Goal: Task Accomplishment & Management: Use online tool/utility

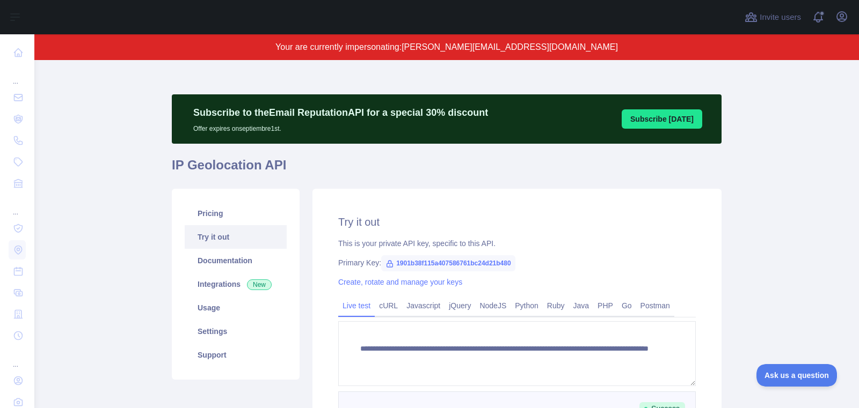
scroll to position [160, 0]
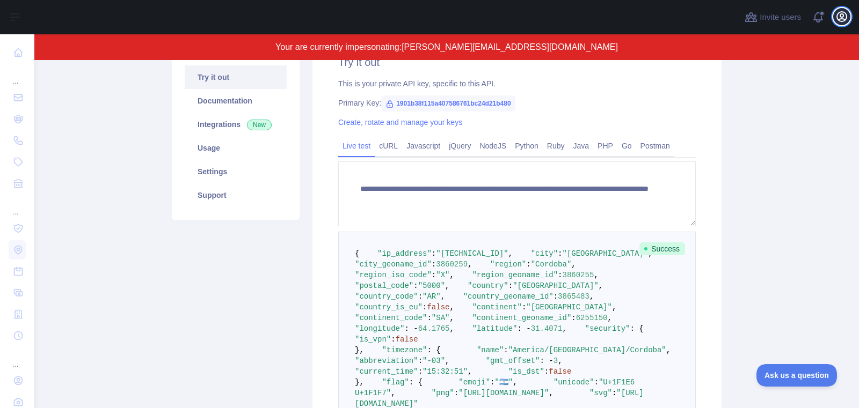
click at [843, 19] on icon "button" at bounding box center [841, 16] width 13 height 13
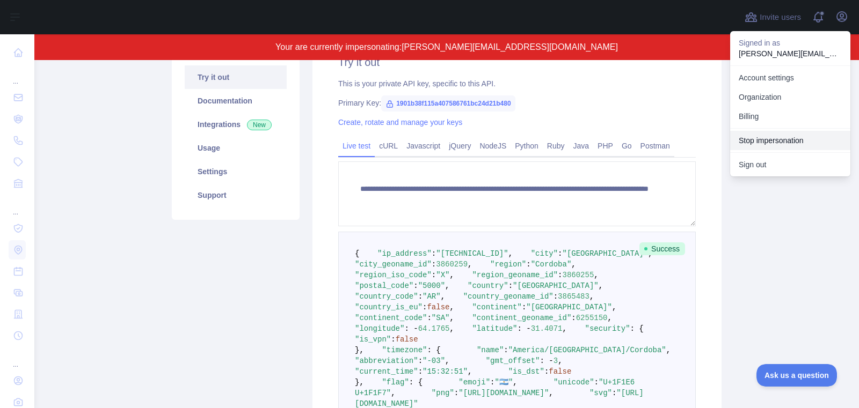
click at [758, 134] on button "Stop impersonation" at bounding box center [790, 140] width 120 height 19
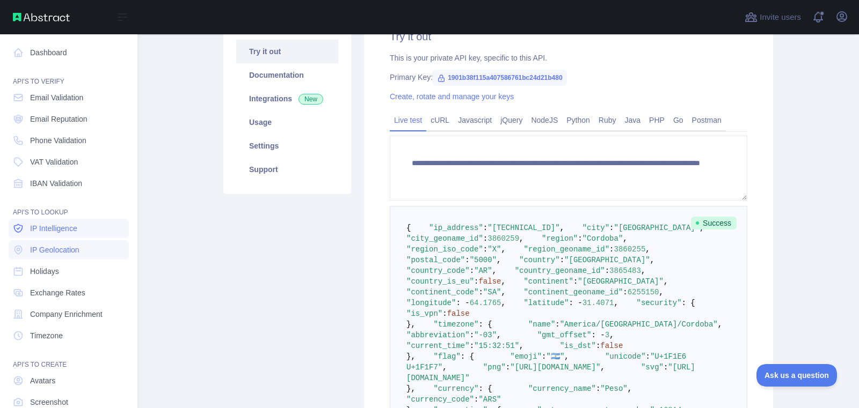
click at [85, 235] on link "IP Intelligence" at bounding box center [69, 228] width 120 height 19
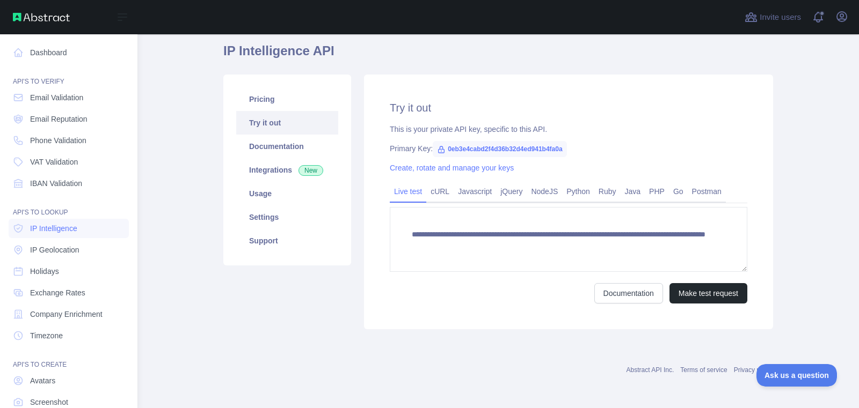
scroll to position [39, 0]
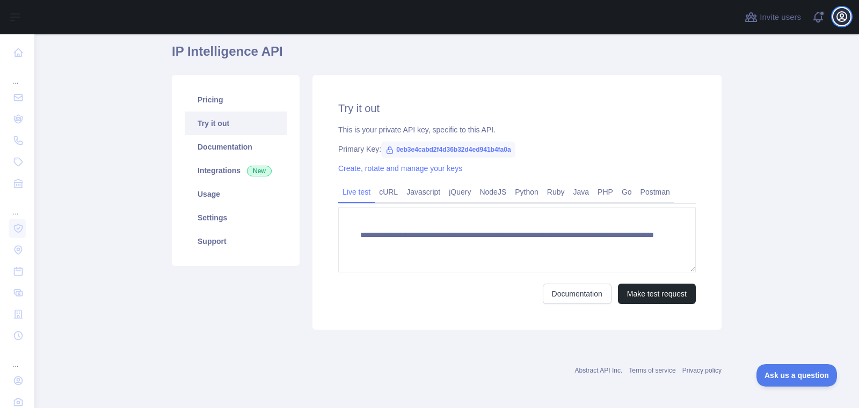
click at [845, 23] on icon "button" at bounding box center [841, 16] width 13 height 13
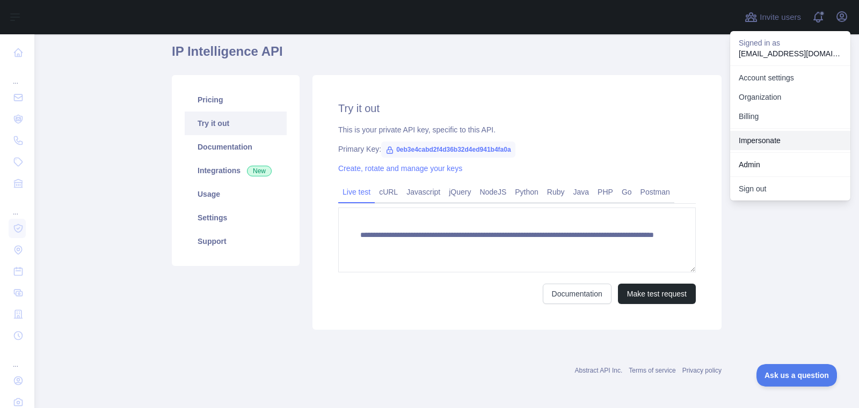
click at [787, 135] on link "Impersonate" at bounding box center [790, 140] width 120 height 19
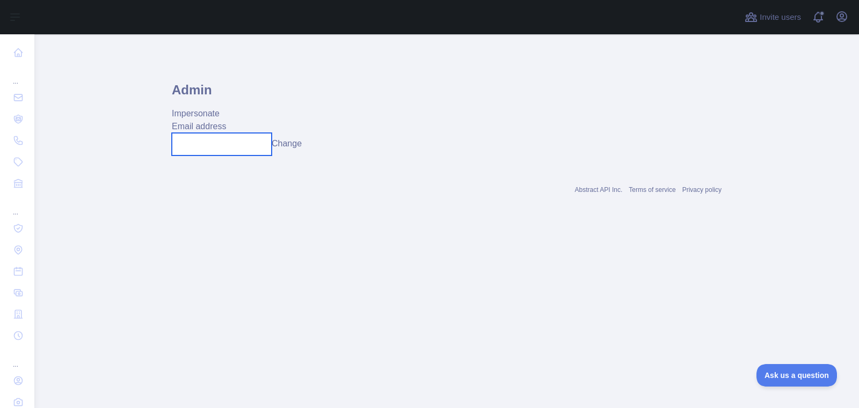
click at [244, 152] on input "text" at bounding box center [222, 144] width 100 height 23
paste input "**********"
type input "**********"
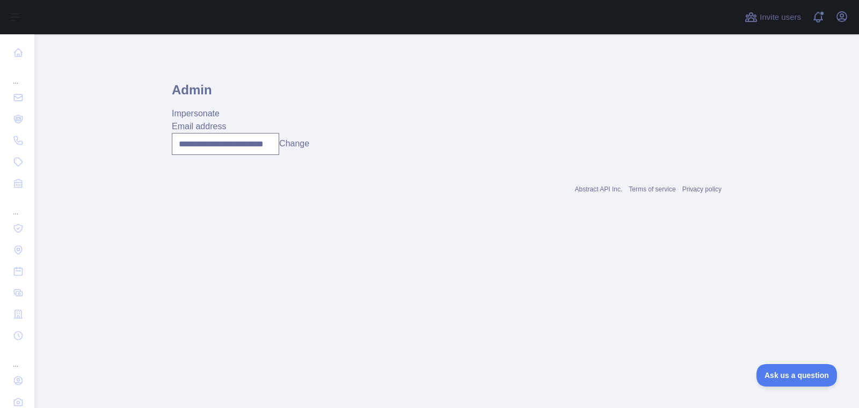
click at [292, 152] on div "**********" at bounding box center [447, 144] width 550 height 22
click at [292, 146] on button "Change" at bounding box center [294, 143] width 30 height 13
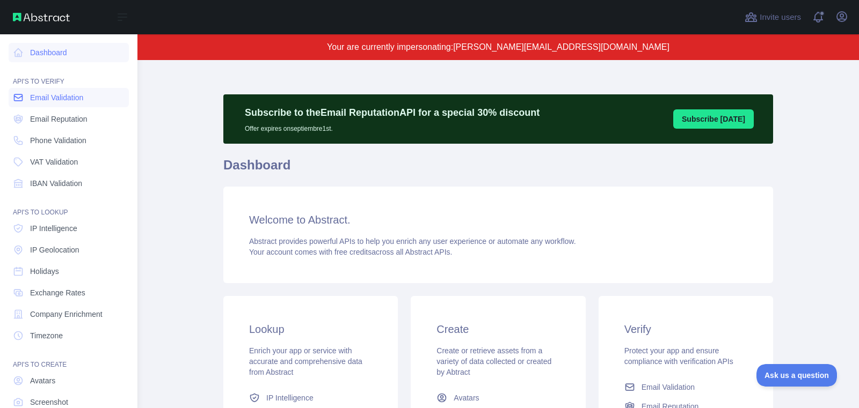
click at [19, 99] on icon at bounding box center [18, 97] width 11 height 11
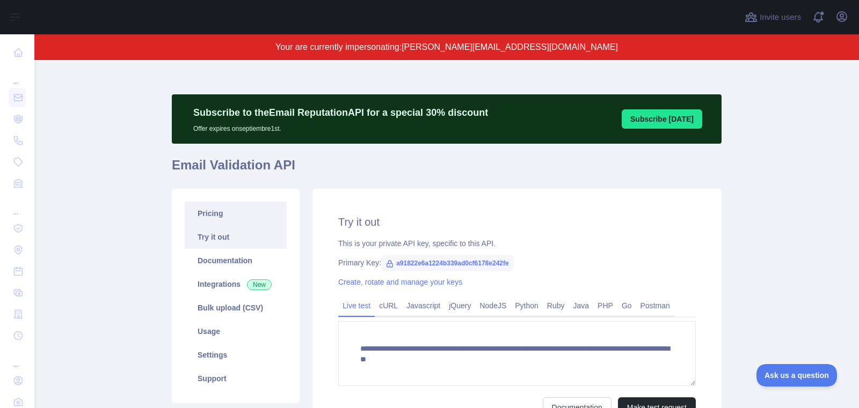
click at [264, 220] on link "Pricing" at bounding box center [236, 214] width 102 height 24
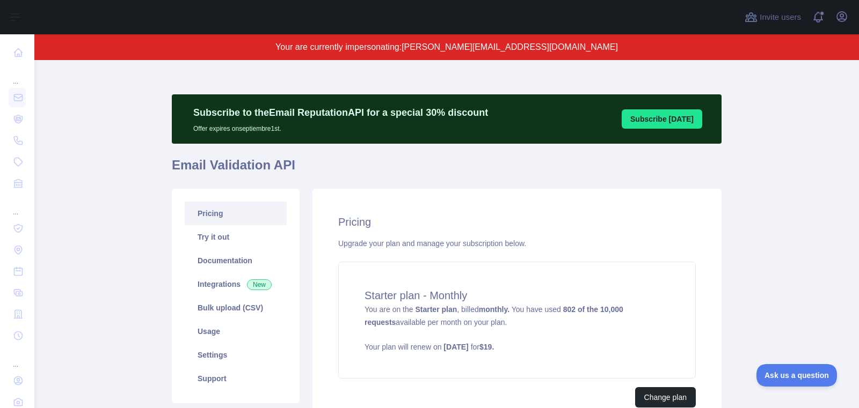
click at [508, 328] on div "Starter plan - Monthly You are on the Starter plan , billed monthly. You have u…" at bounding box center [516, 320] width 357 height 117
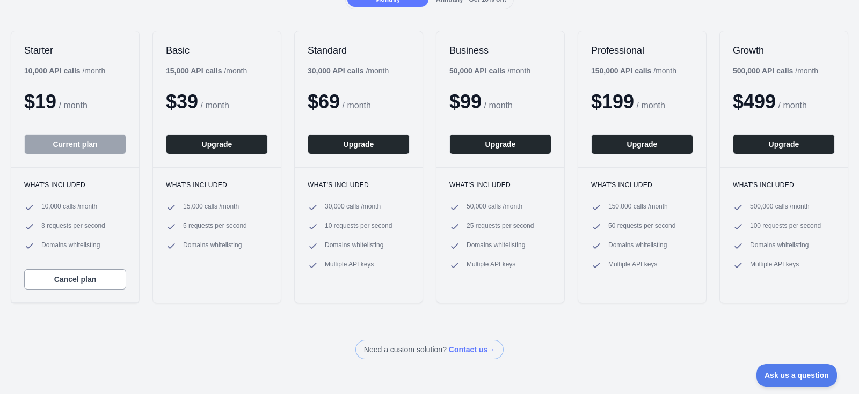
scroll to position [129, 0]
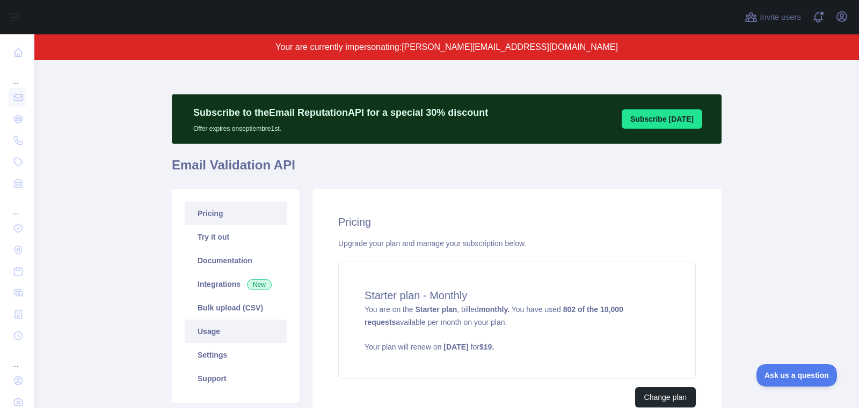
click at [258, 340] on link "Usage" at bounding box center [236, 332] width 102 height 24
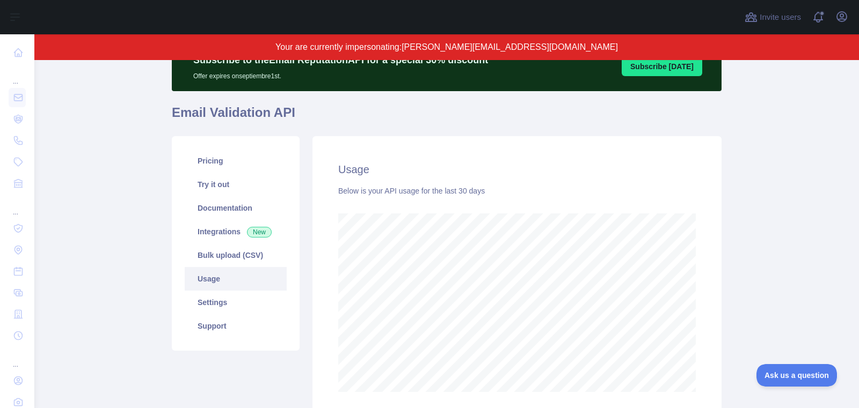
scroll to position [50, 0]
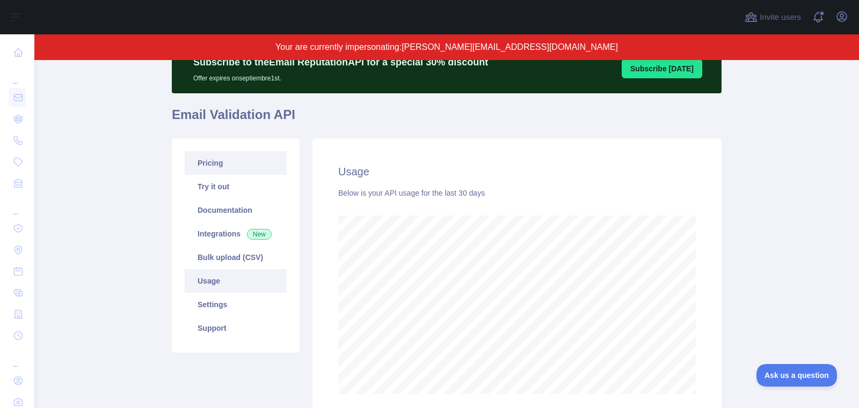
click at [239, 171] on link "Pricing" at bounding box center [236, 163] width 102 height 24
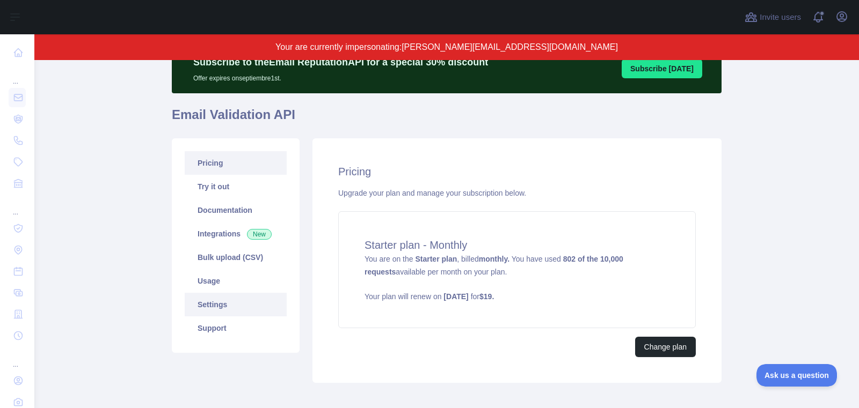
click at [239, 306] on link "Settings" at bounding box center [236, 305] width 102 height 24
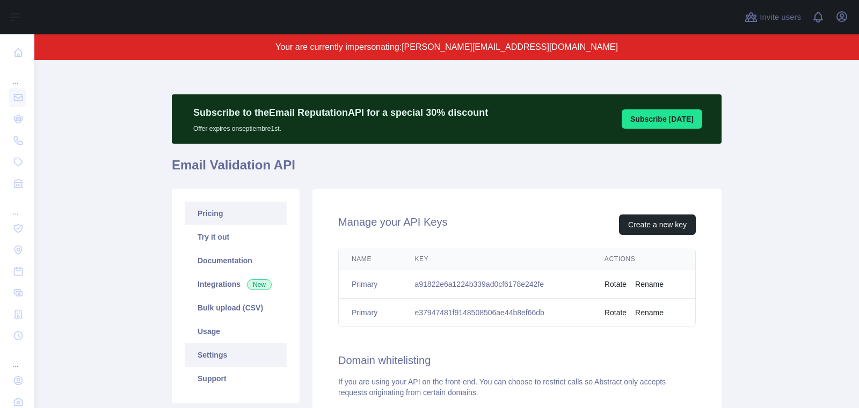
click at [223, 214] on link "Pricing" at bounding box center [236, 214] width 102 height 24
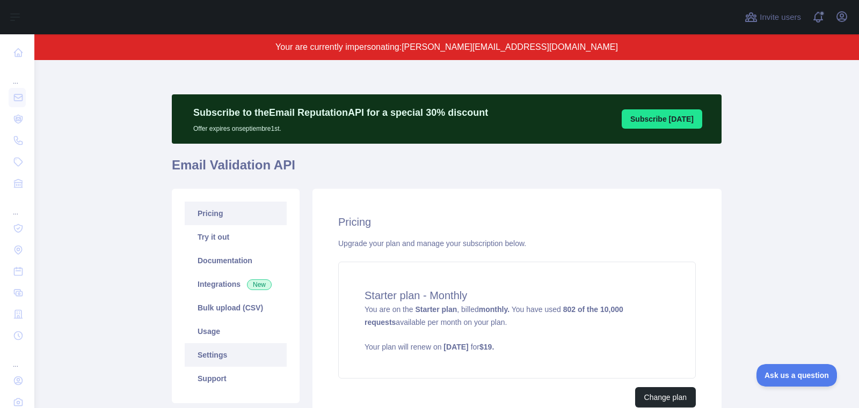
click at [231, 355] on link "Settings" at bounding box center [236, 355] width 102 height 24
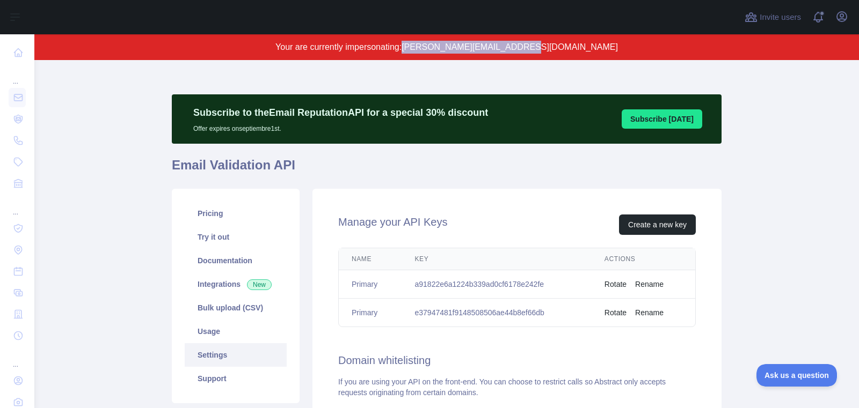
drag, startPoint x: 454, startPoint y: 47, endPoint x: 601, endPoint y: 50, distance: 146.6
click at [601, 50] on p "Your are currently impersonating: kaye.aborot@codingdojo.com" at bounding box center [446, 47] width 721 height 13
copy span "kaye.aborot@codingdojo.com"
click at [226, 215] on link "Pricing" at bounding box center [236, 214] width 102 height 24
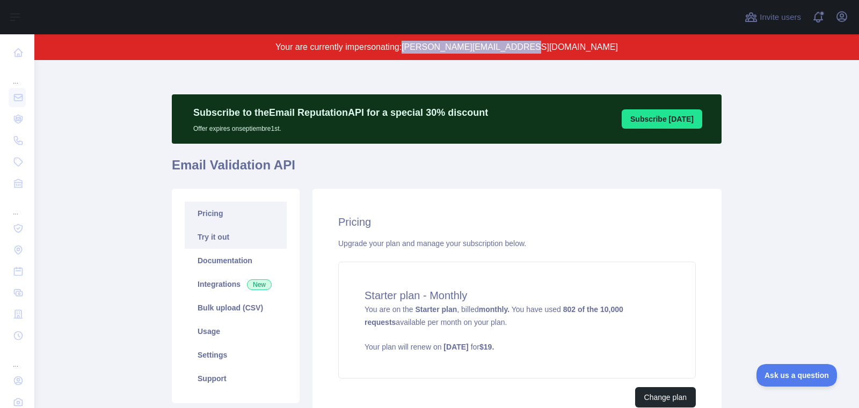
click at [240, 240] on link "Try it out" at bounding box center [236, 237] width 102 height 24
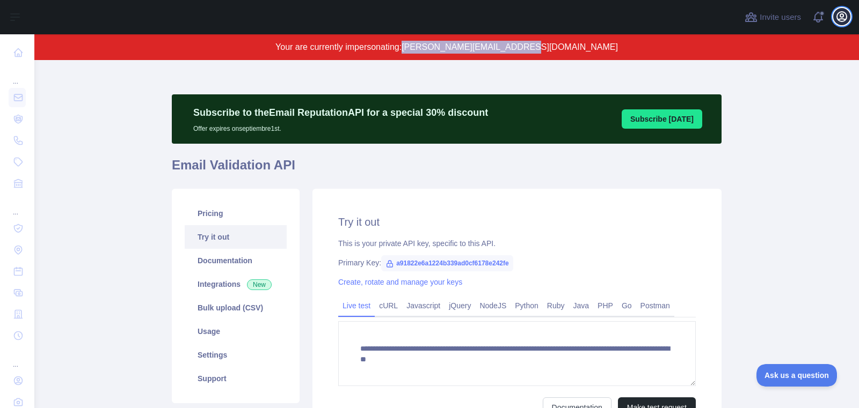
click at [843, 19] on icon "button" at bounding box center [841, 16] width 13 height 13
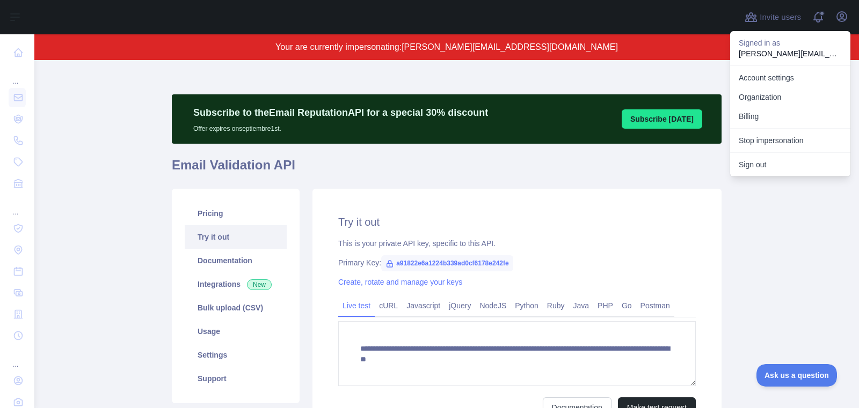
click at [788, 151] on div "Stop impersonation" at bounding box center [790, 140] width 120 height 24
click at [788, 143] on button "Stop impersonation" at bounding box center [790, 140] width 120 height 19
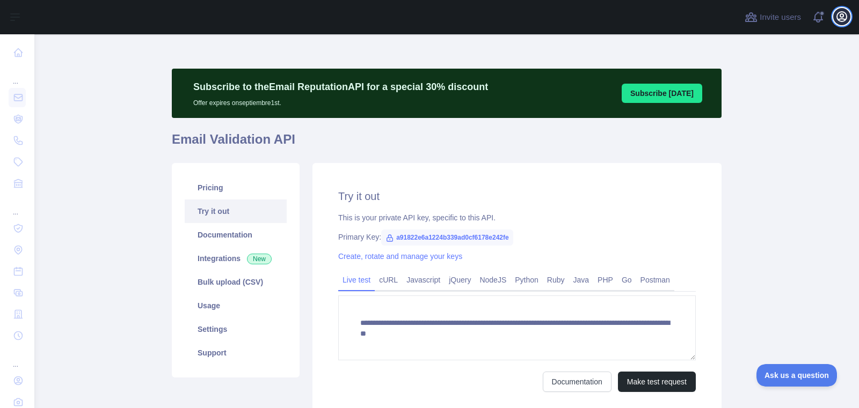
type textarea "**********"
click at [838, 18] on icon "button" at bounding box center [841, 16] width 13 height 13
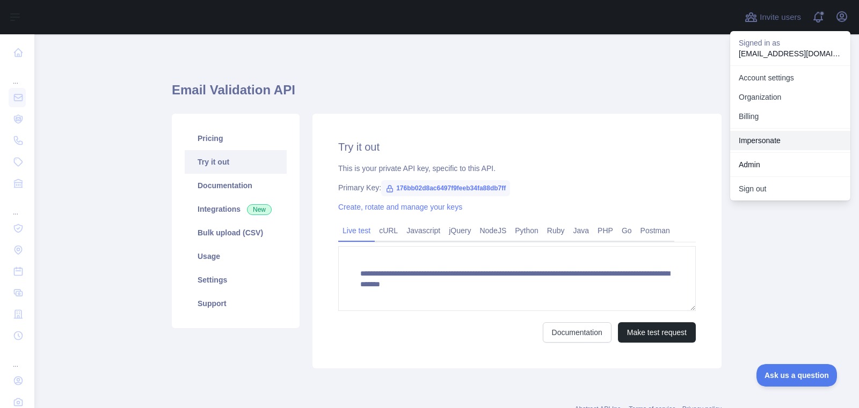
click at [794, 149] on link "Impersonate" at bounding box center [790, 140] width 120 height 19
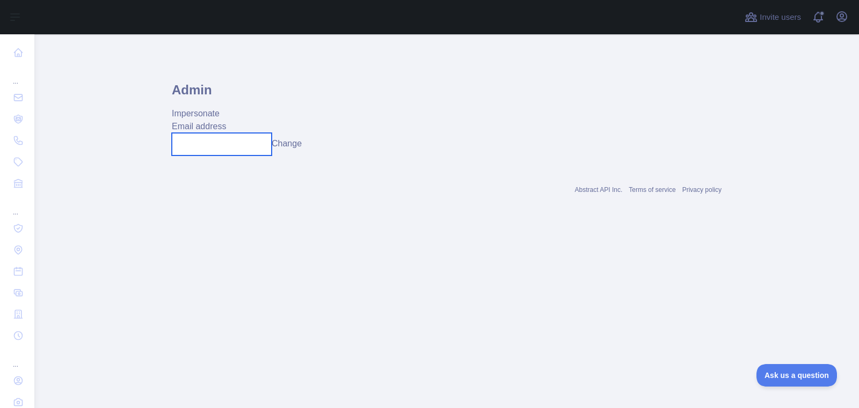
click at [183, 142] on input "text" at bounding box center [222, 144] width 100 height 23
paste input "**********"
type input "**********"
click at [296, 147] on button "Change" at bounding box center [287, 143] width 30 height 13
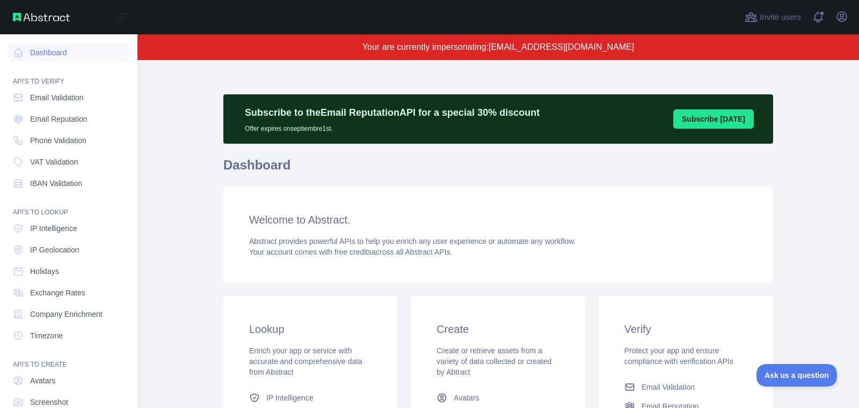
click at [75, 260] on nav "Dashboard API'S TO VERIFY Email Validation Email Reputation Phone Validation VA…" at bounding box center [69, 244] width 120 height 421
click at [87, 248] on link "IP Geolocation" at bounding box center [69, 249] width 120 height 19
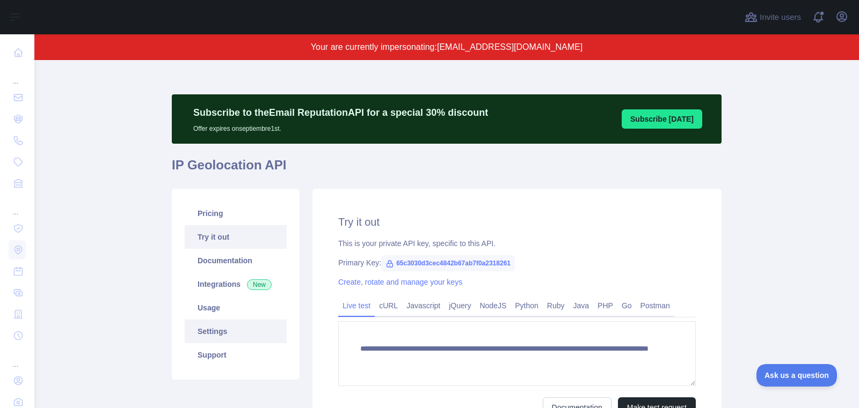
click at [244, 333] on link "Settings" at bounding box center [236, 332] width 102 height 24
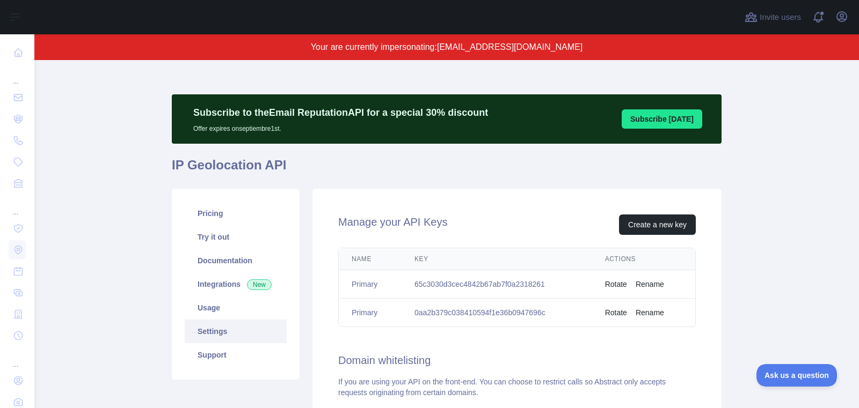
click at [469, 49] on span "ran@flux-academy.com" at bounding box center [509, 46] width 145 height 9
drag, startPoint x: 466, startPoint y: 49, endPoint x: 583, endPoint y: 50, distance: 116.5
click at [583, 50] on p "Your are currently impersonating: ran@flux-academy.com" at bounding box center [446, 47] width 721 height 13
copy span "ran@flux-academy.com"
click at [224, 239] on link "Try it out" at bounding box center [236, 237] width 102 height 24
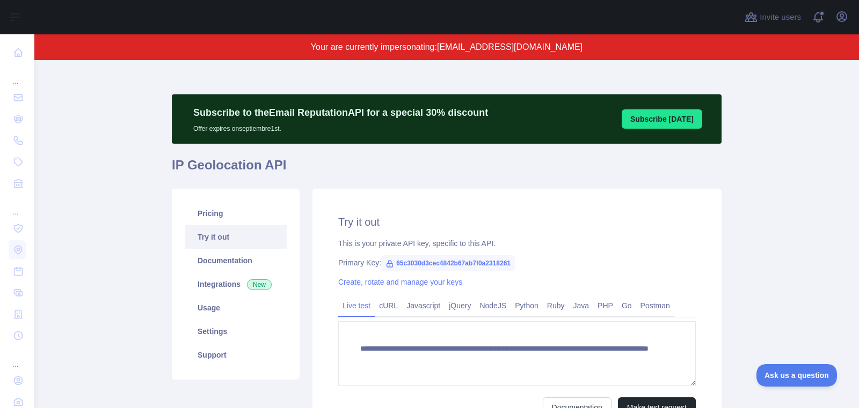
click at [833, 22] on div "Open user menu" at bounding box center [841, 17] width 17 height 19
click at [839, 22] on icon "button" at bounding box center [841, 16] width 13 height 13
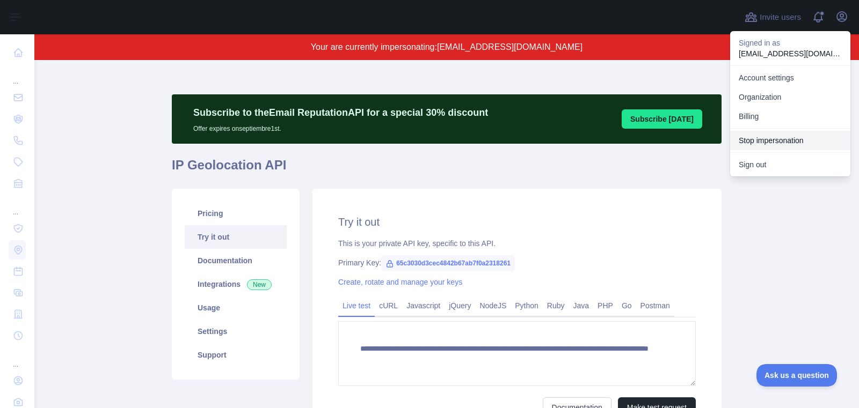
click at [810, 137] on button "Stop impersonation" at bounding box center [790, 140] width 120 height 19
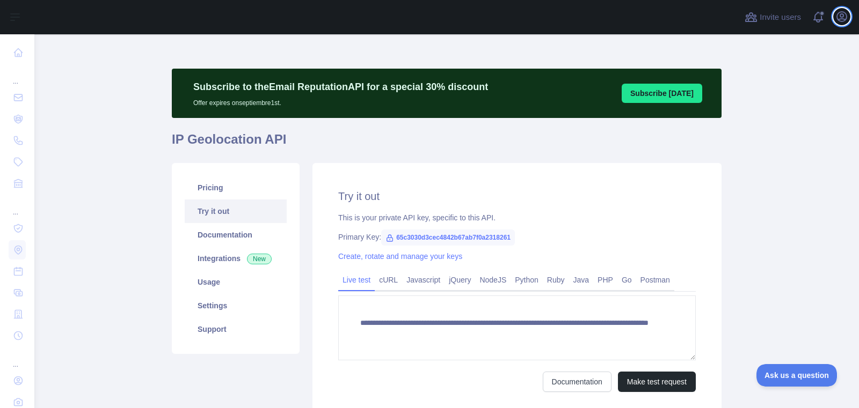
type textarea "**********"
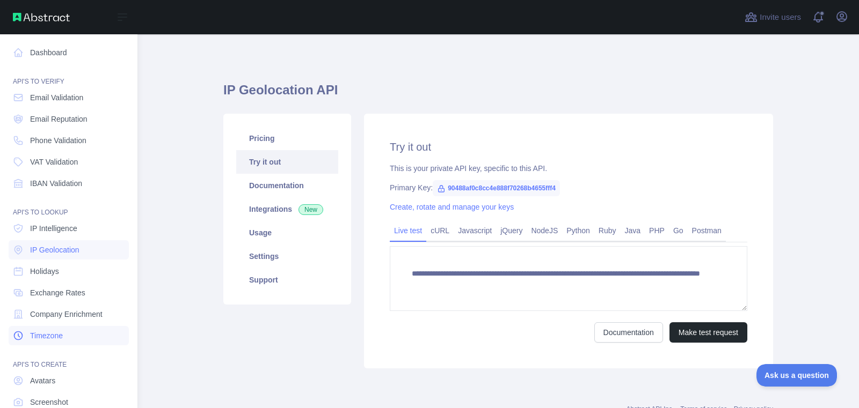
click at [77, 335] on link "Timezone" at bounding box center [69, 335] width 120 height 19
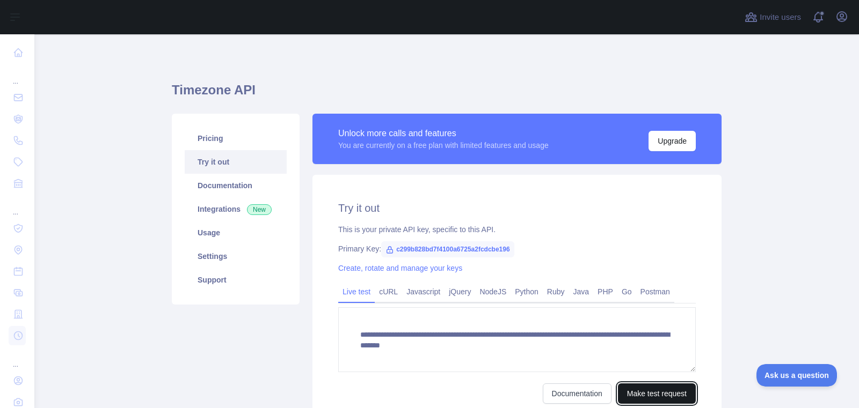
click at [647, 390] on button "Make test request" at bounding box center [657, 394] width 78 height 20
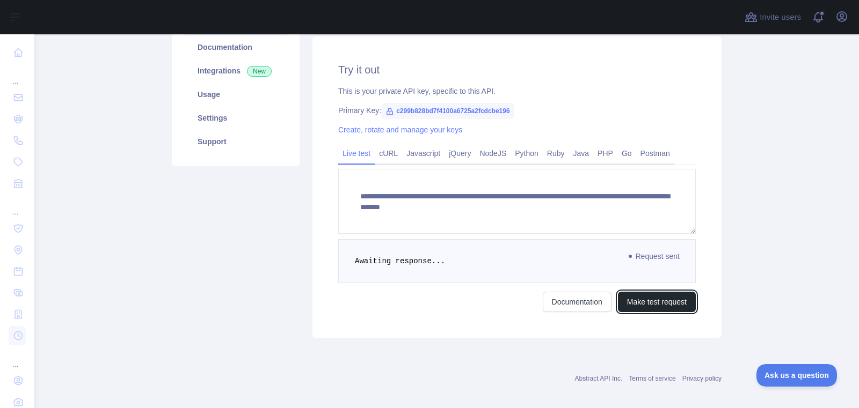
scroll to position [140, 0]
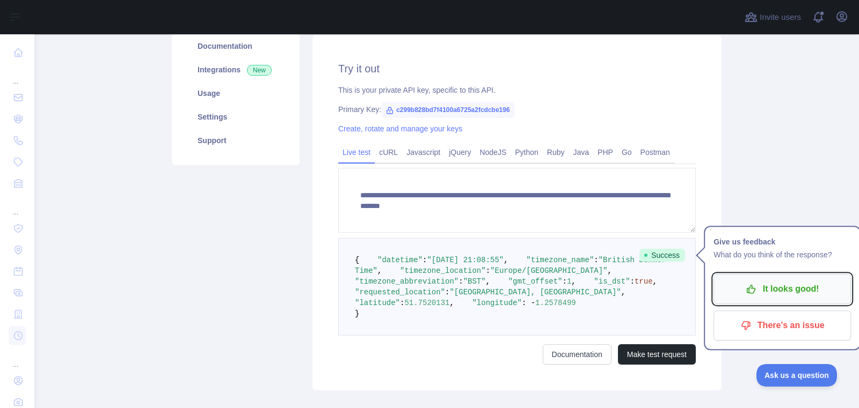
click at [774, 287] on p "It looks good!" at bounding box center [781, 289] width 121 height 18
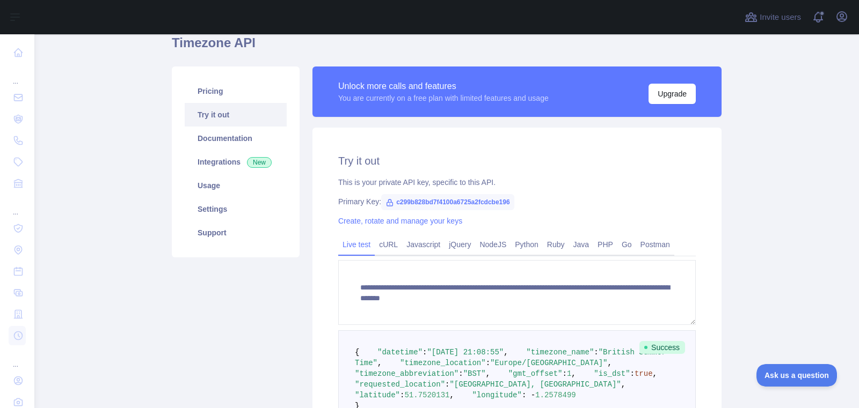
scroll to position [47, 0]
click at [839, 17] on icon "button" at bounding box center [841, 16] width 13 height 13
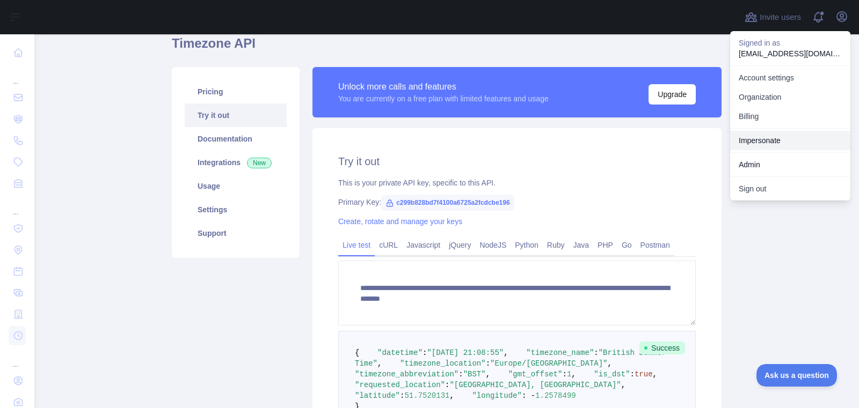
click at [769, 147] on link "Impersonate" at bounding box center [790, 140] width 120 height 19
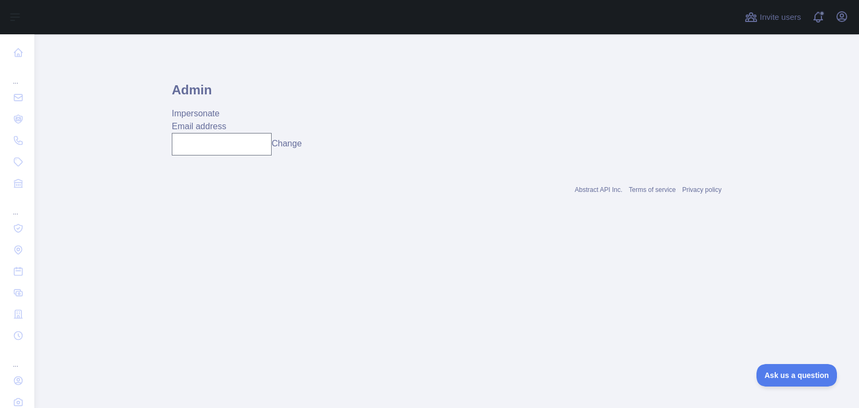
click at [237, 129] on div "Email address Change" at bounding box center [447, 137] width 550 height 35
click at [236, 151] on input "text" at bounding box center [222, 144] width 100 height 23
paste input "**********"
type input "**********"
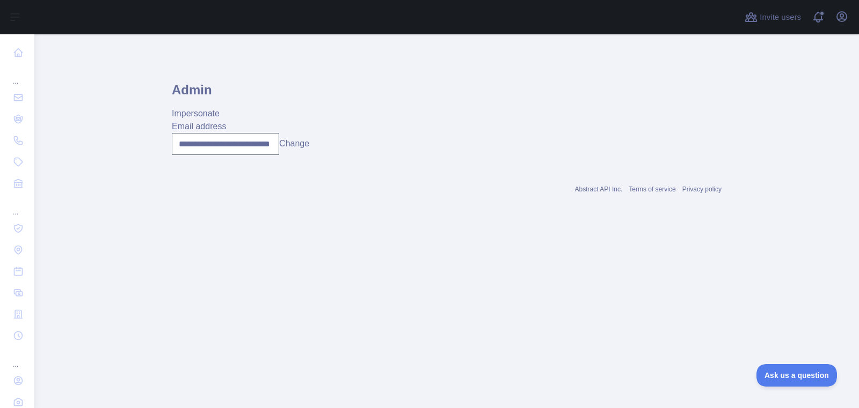
click at [302, 151] on div "**********" at bounding box center [447, 144] width 550 height 22
click at [302, 150] on button "Change" at bounding box center [294, 143] width 30 height 13
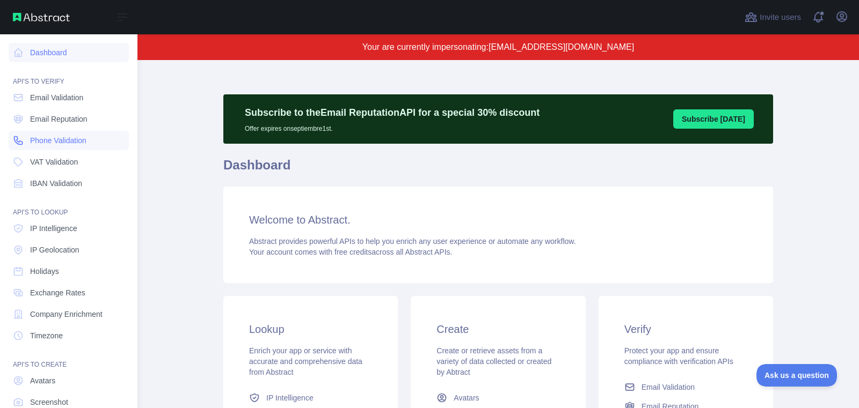
click at [50, 136] on span "Phone Validation" at bounding box center [58, 140] width 56 height 11
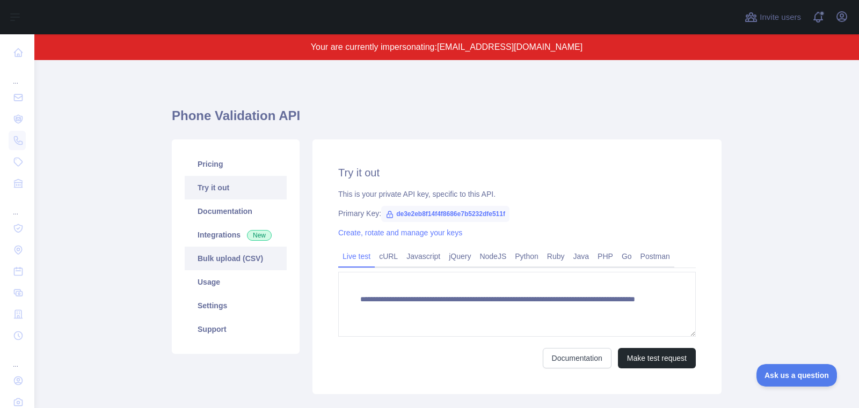
click at [249, 264] on link "Bulk upload (CSV)" at bounding box center [236, 259] width 102 height 24
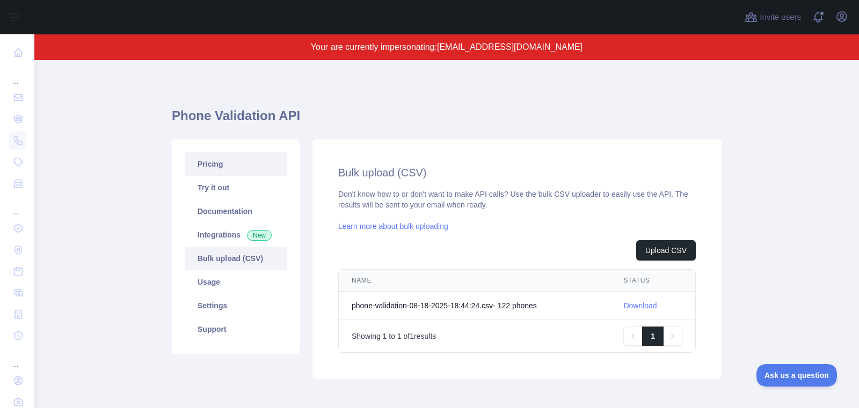
click at [222, 159] on link "Pricing" at bounding box center [236, 164] width 102 height 24
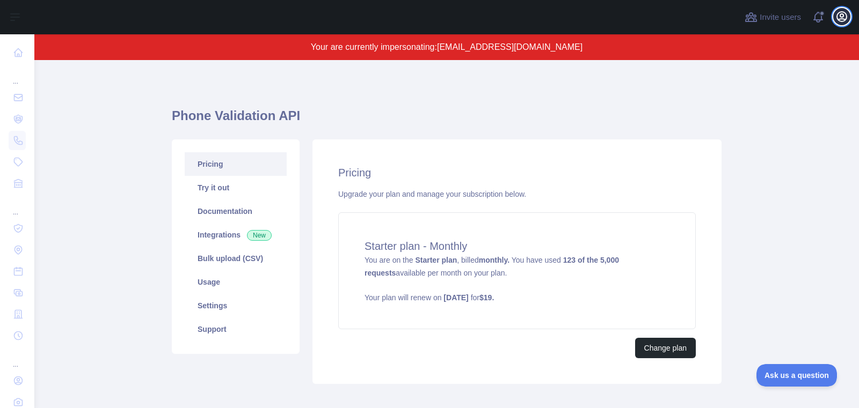
click at [840, 19] on icon "button" at bounding box center [841, 16] width 13 height 13
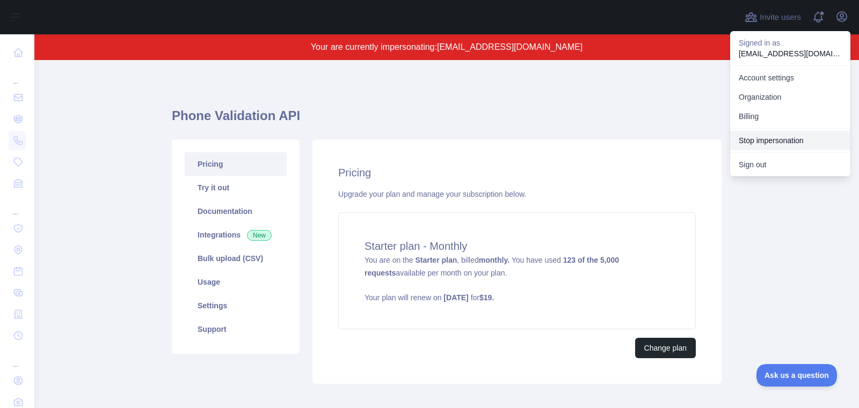
click at [773, 133] on button "Stop impersonation" at bounding box center [790, 140] width 120 height 19
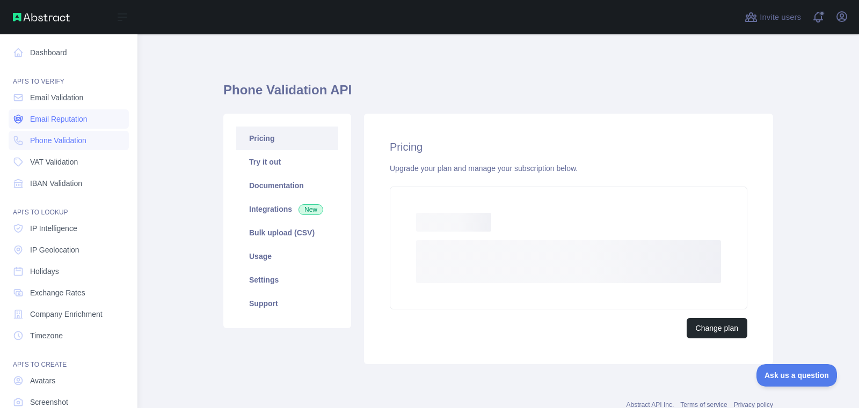
click at [77, 119] on span "Email Reputation" at bounding box center [58, 119] width 57 height 11
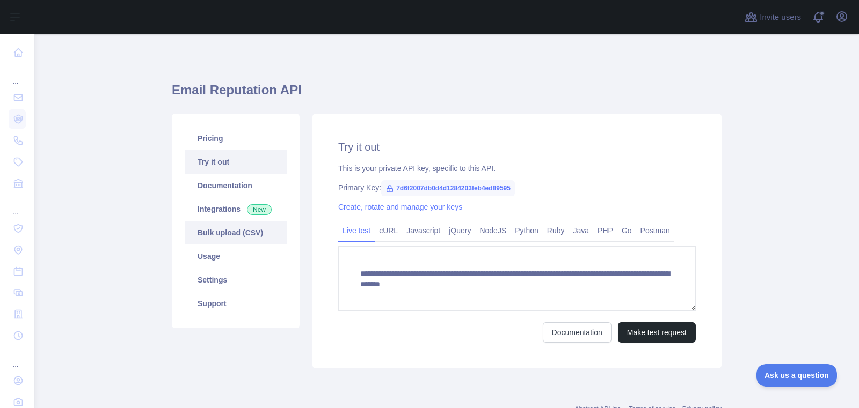
click at [250, 223] on link "Bulk upload (CSV)" at bounding box center [236, 233] width 102 height 24
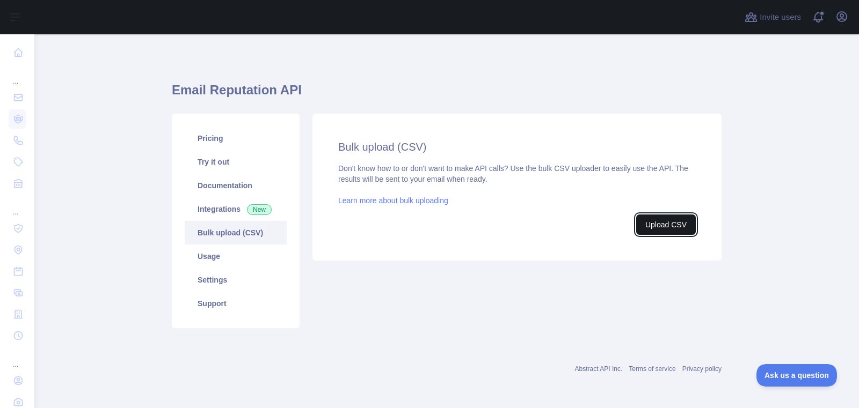
click at [686, 222] on button "Upload CSV" at bounding box center [666, 225] width 60 height 20
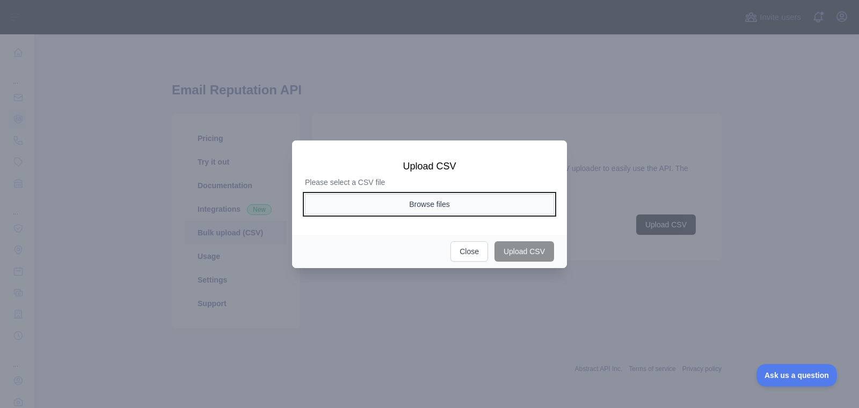
click at [416, 196] on button "Browse files" at bounding box center [429, 204] width 249 height 20
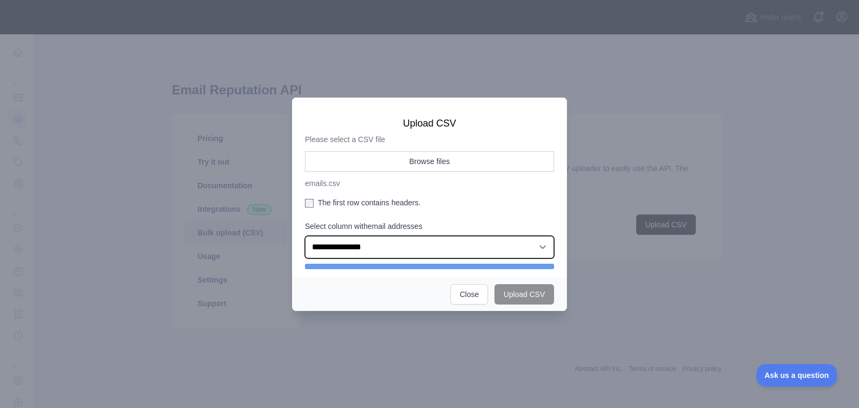
click at [440, 256] on select "**********" at bounding box center [429, 247] width 249 height 23
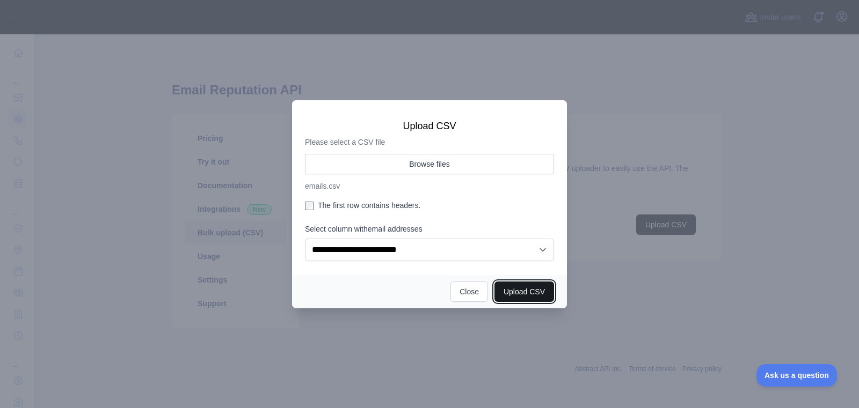
click at [524, 293] on button "Upload CSV" at bounding box center [524, 292] width 60 height 20
select select "**"
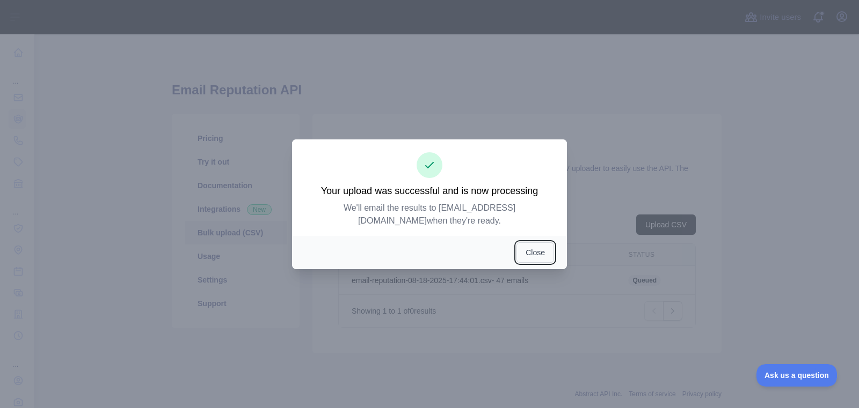
click at [535, 247] on button "Close" at bounding box center [535, 253] width 38 height 20
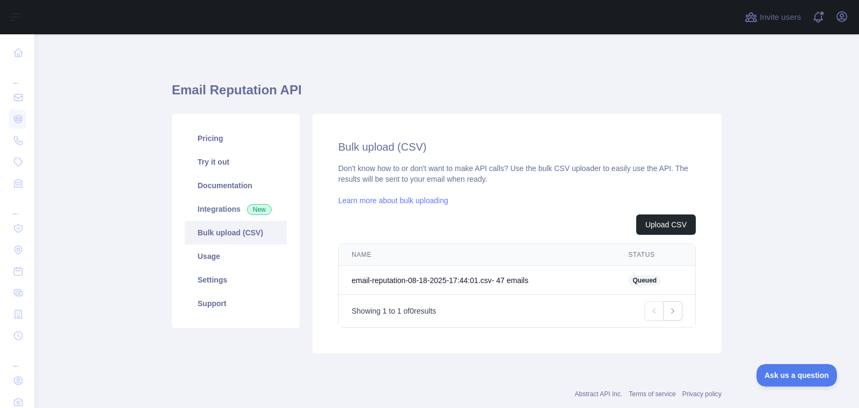
click at [528, 281] on td "email-reputation-08-18-2025-17:44:01.csv - 47 email s" at bounding box center [477, 280] width 276 height 29
click at [632, 276] on link "Download" at bounding box center [636, 280] width 33 height 9
